Goal: Task Accomplishment & Management: Manage account settings

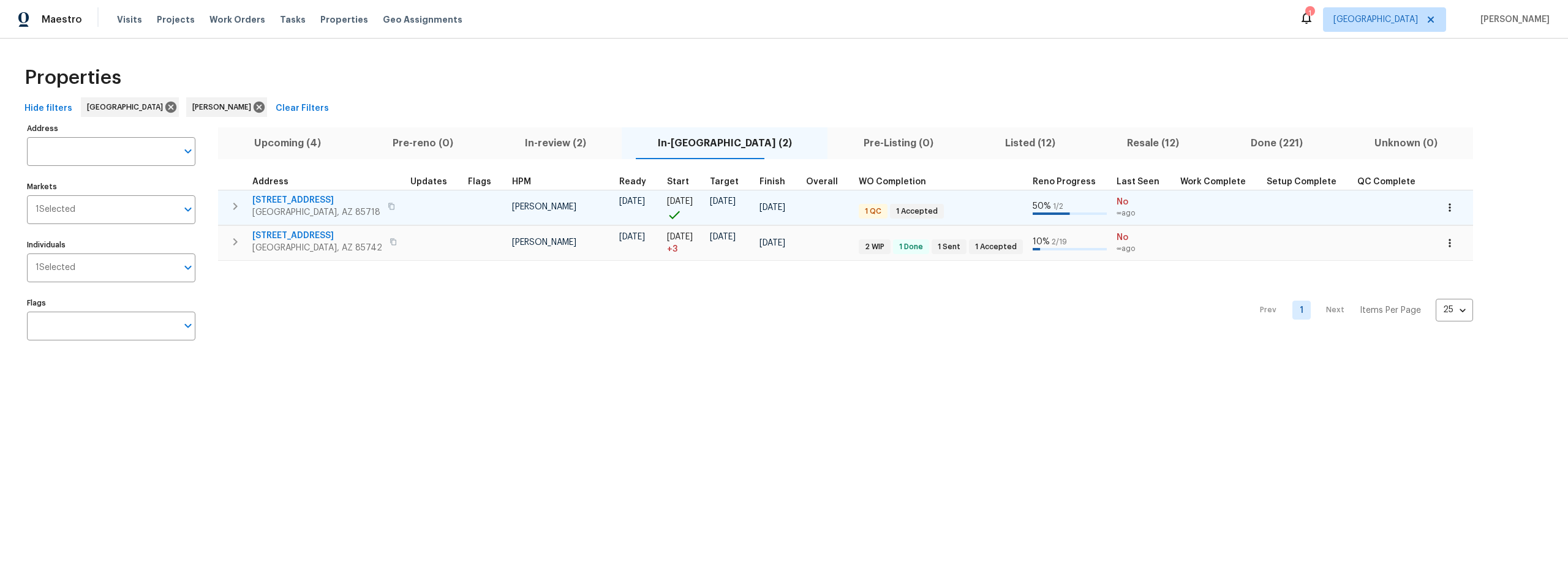
click at [335, 202] on span "[STREET_ADDRESS]" at bounding box center [317, 200] width 128 height 13
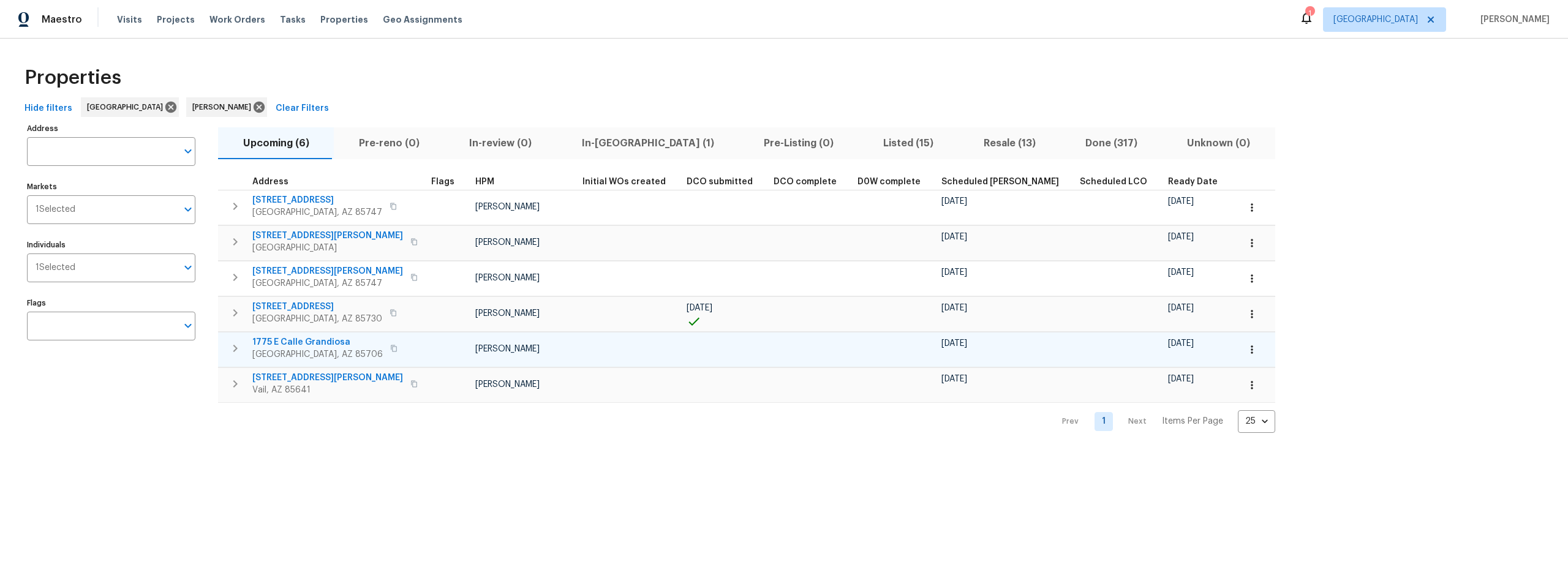
click at [1245, 351] on icon "button" at bounding box center [1251, 349] width 13 height 13
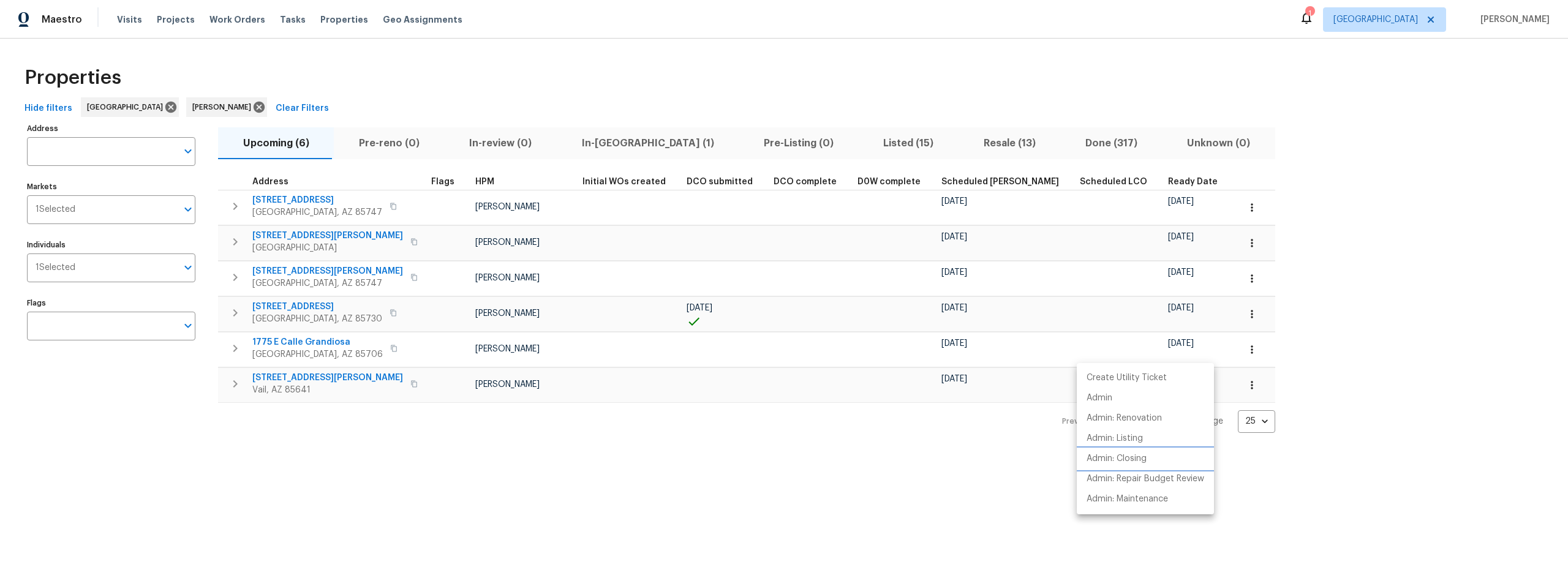
click at [1144, 462] on p "Admin: Closing" at bounding box center [1116, 458] width 60 height 13
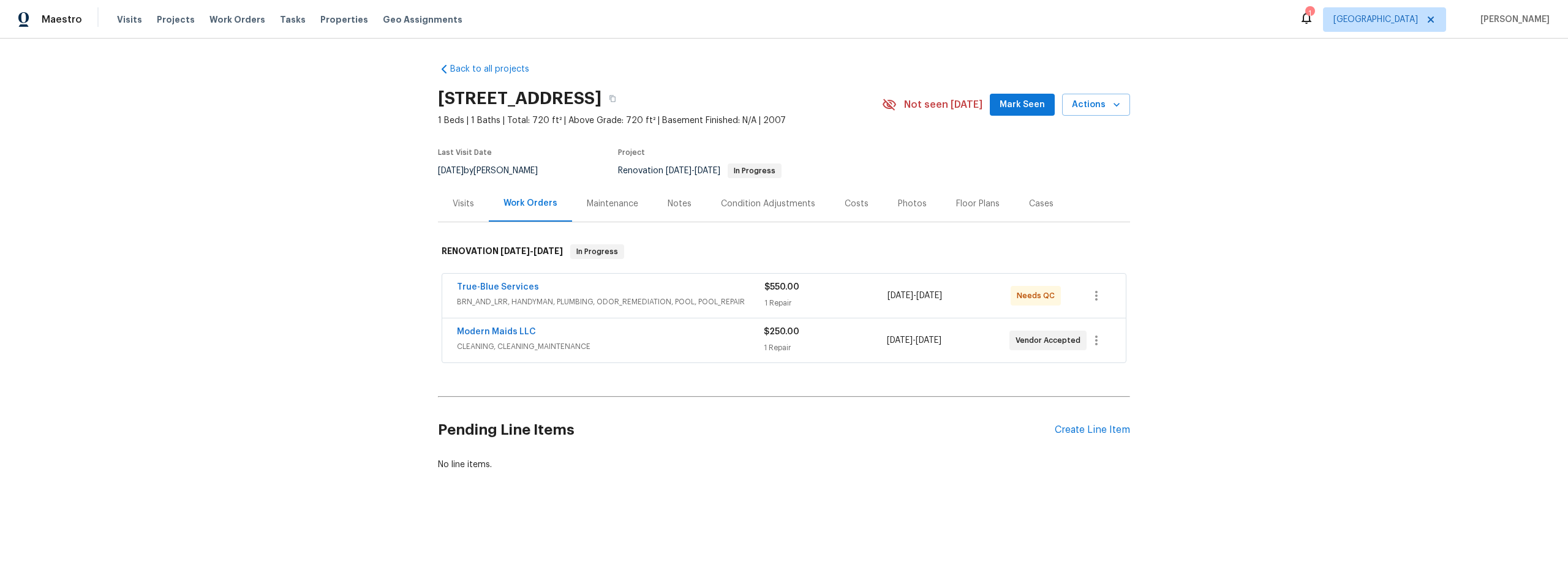
click at [739, 291] on div "True-Blue Services" at bounding box center [610, 289] width 307 height 15
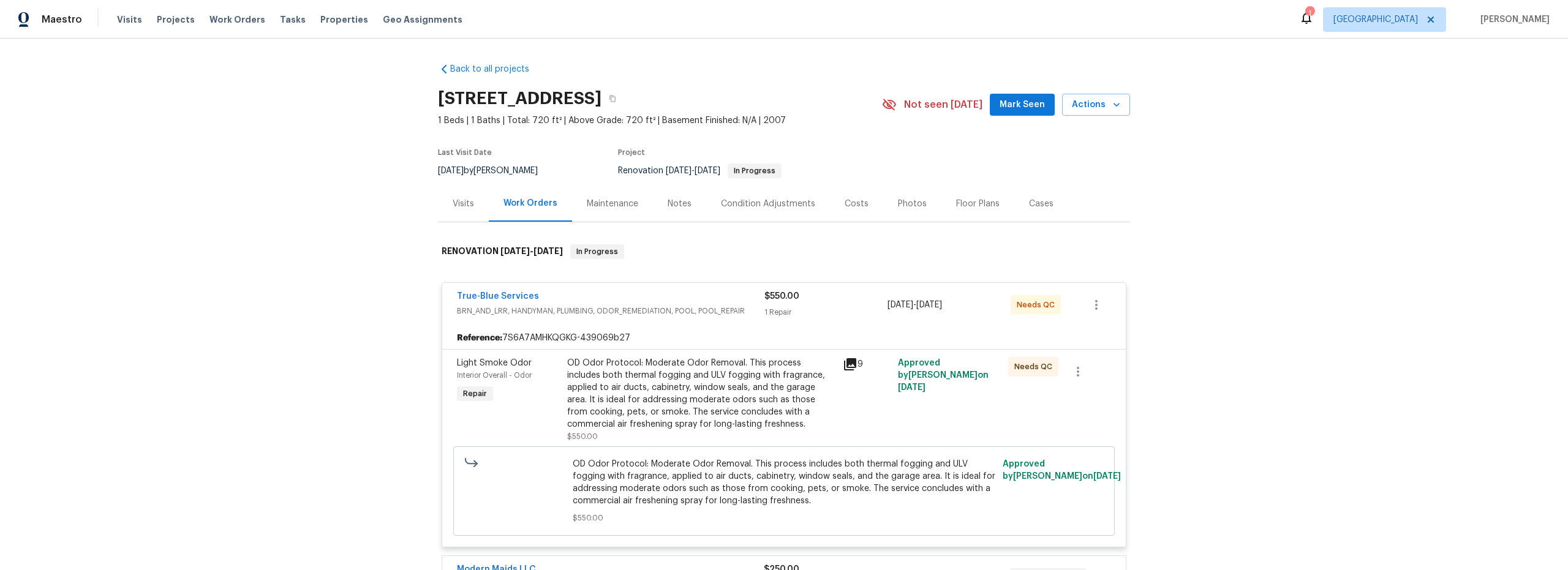
click at [713, 401] on div "OD Odor Protocol: Moderate Odor Removal. This process includes both thermal fog…" at bounding box center [701, 394] width 268 height 74
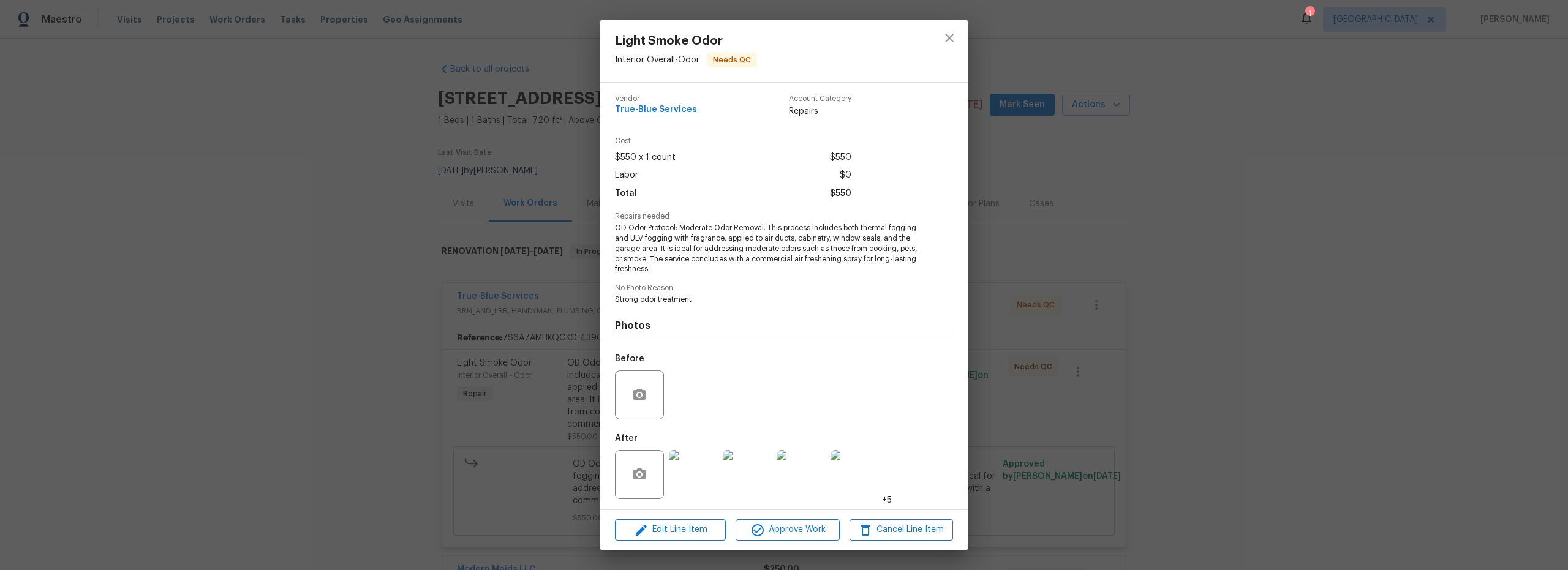
scroll to position [4, 0]
click at [697, 471] on img at bounding box center [693, 473] width 49 height 49
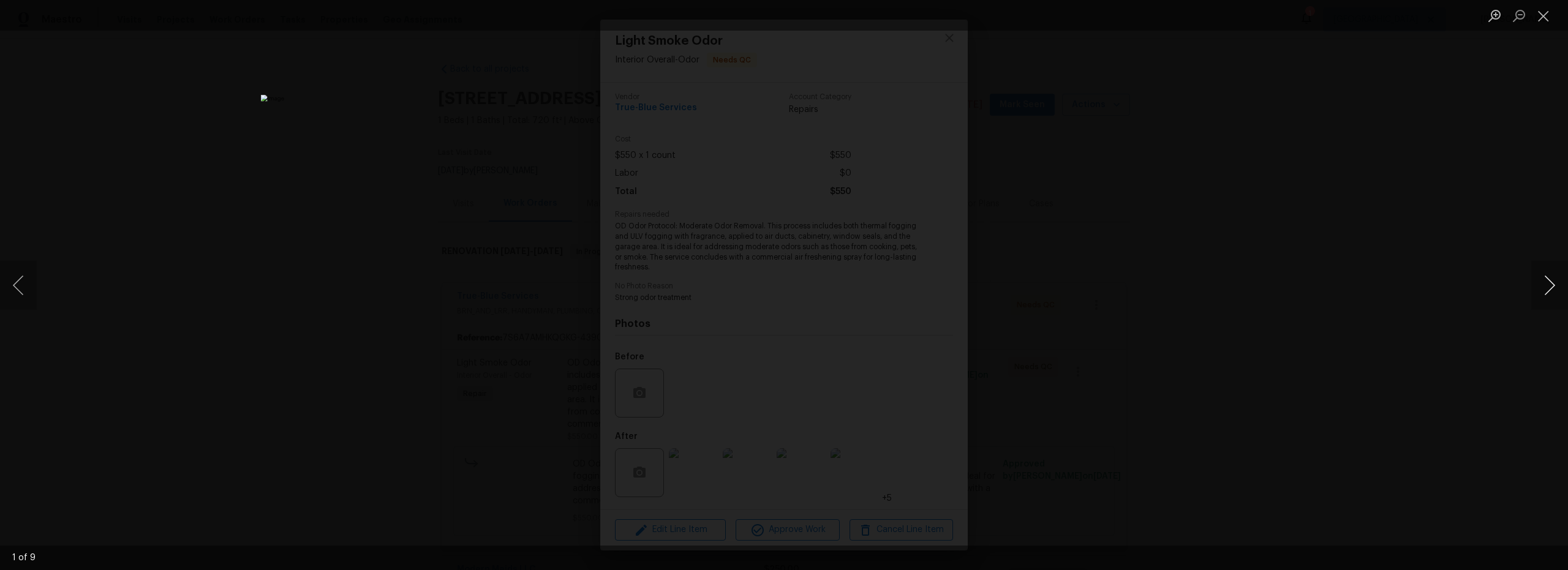
click at [1549, 289] on button "Next image" at bounding box center [1550, 285] width 37 height 49
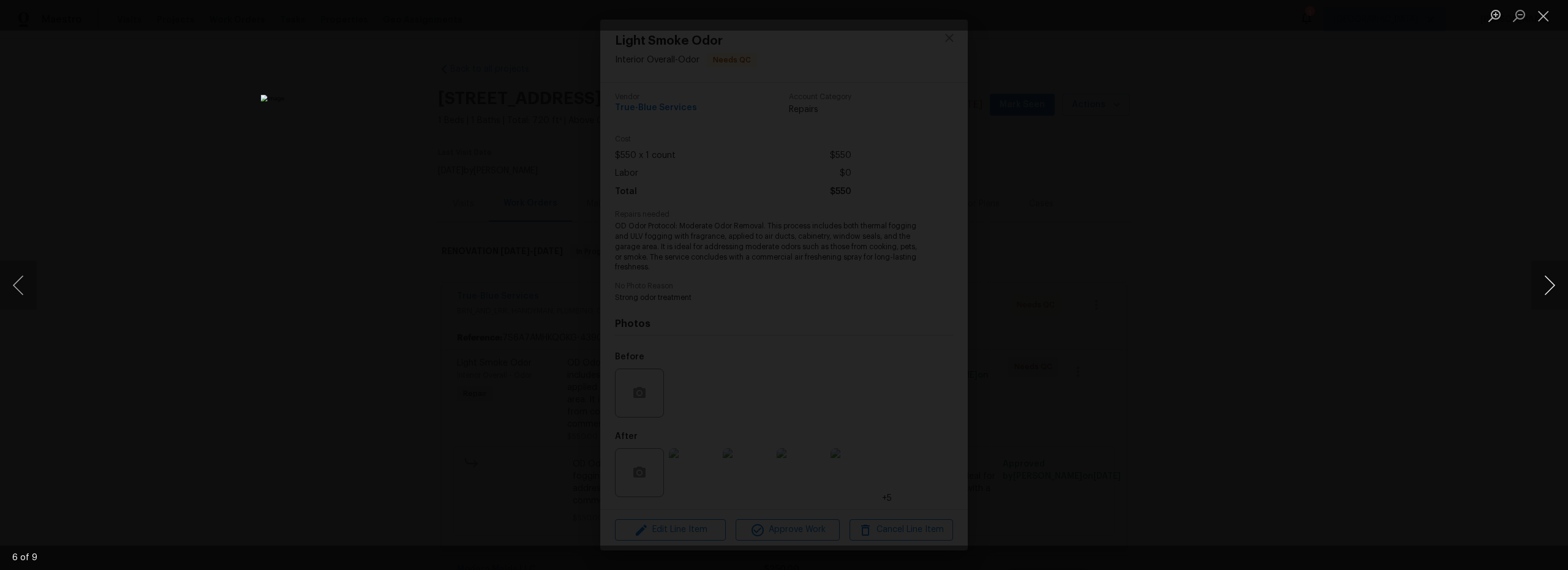
click at [1549, 289] on button "Next image" at bounding box center [1550, 285] width 37 height 49
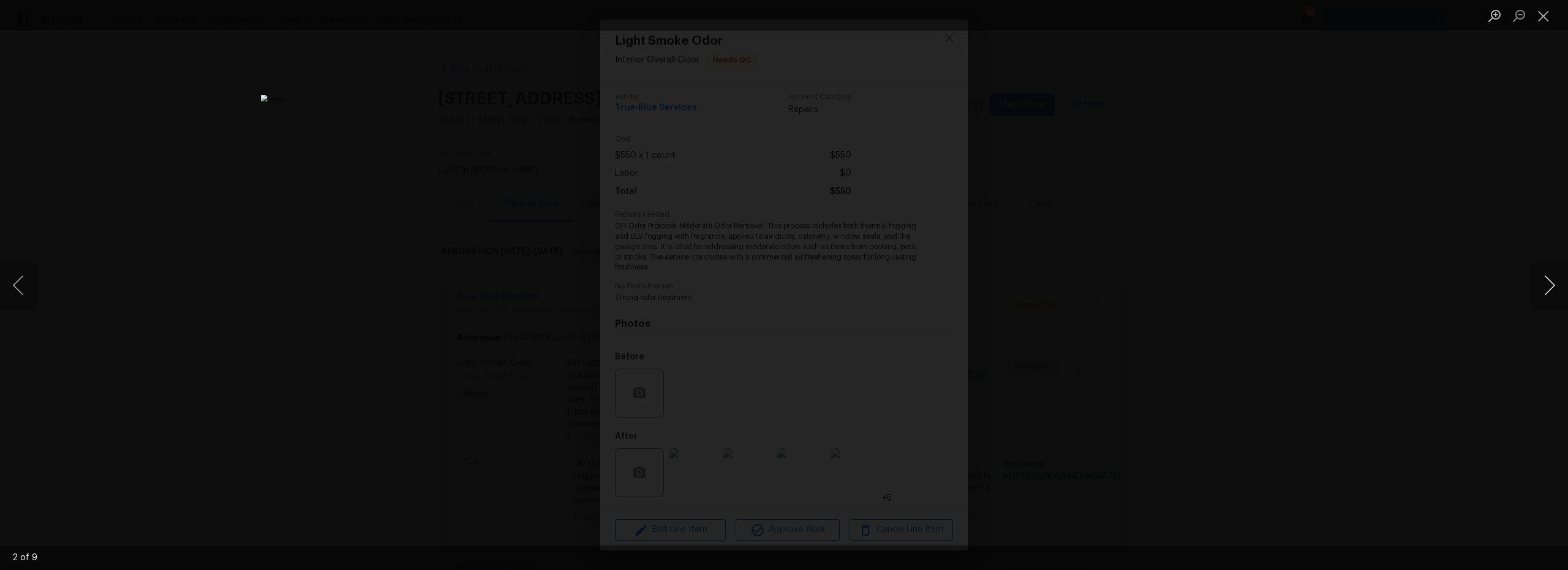
click at [1549, 289] on button "Next image" at bounding box center [1550, 285] width 37 height 49
click at [1546, 22] on button "Close lightbox" at bounding box center [1543, 15] width 24 height 21
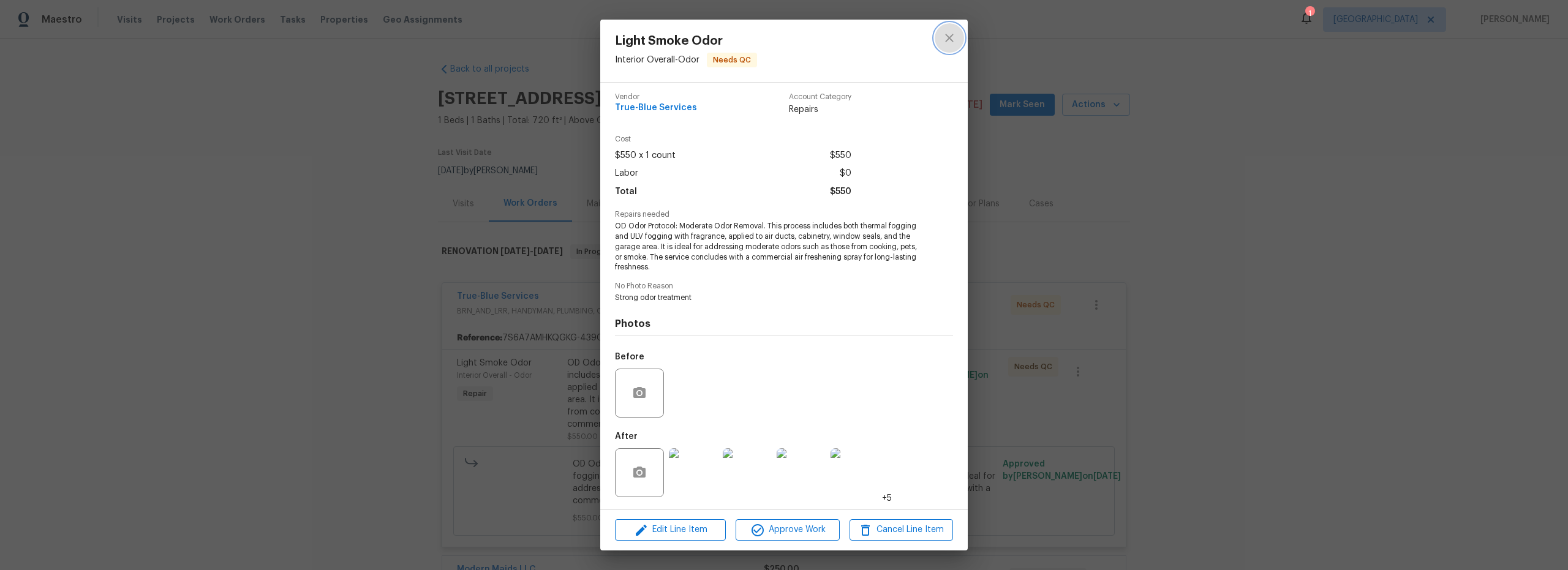
click at [951, 35] on icon "close" at bounding box center [949, 38] width 8 height 8
